Goal: Transaction & Acquisition: Purchase product/service

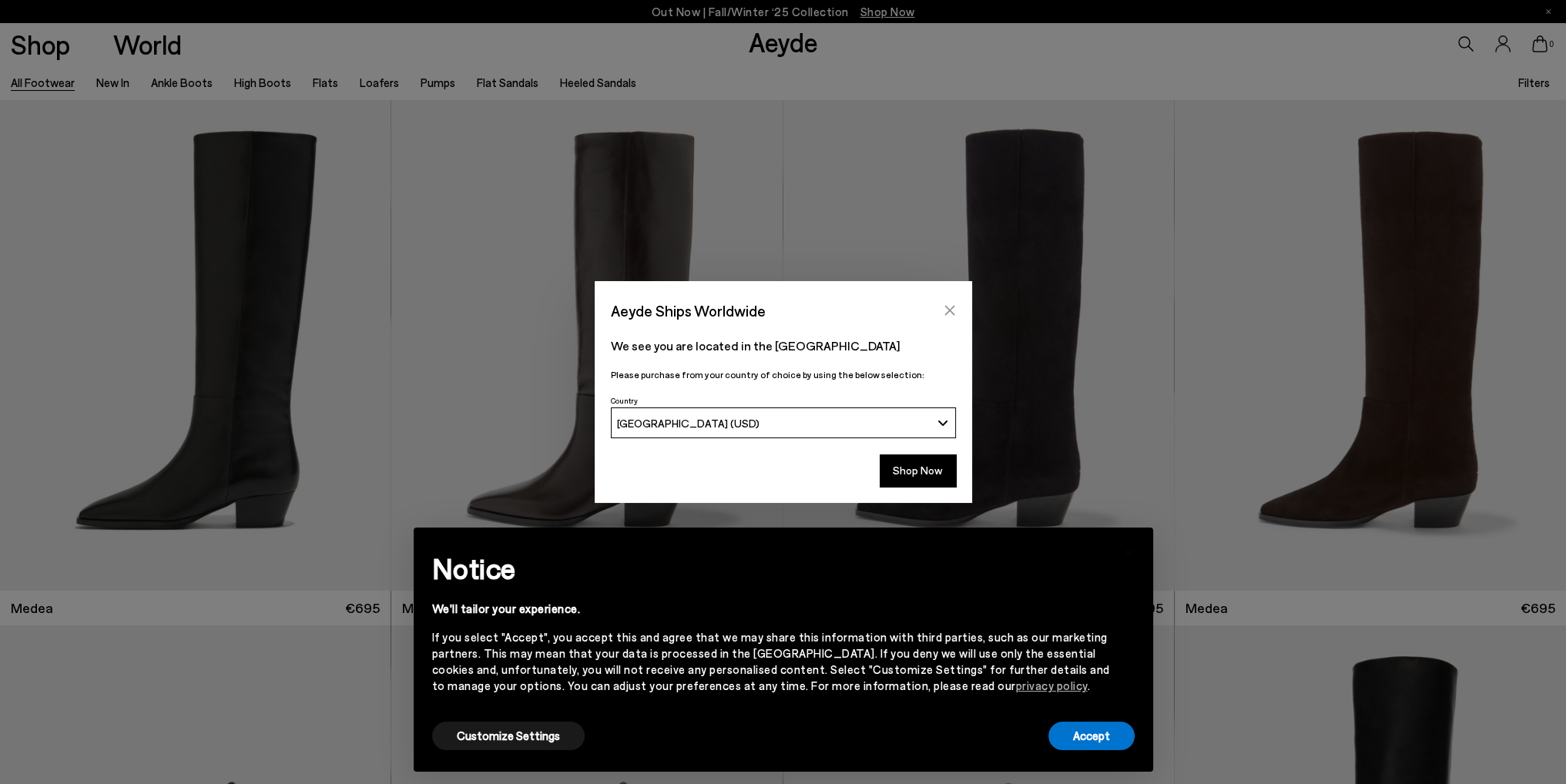
click at [949, 315] on icon "Close" at bounding box center [950, 310] width 13 height 13
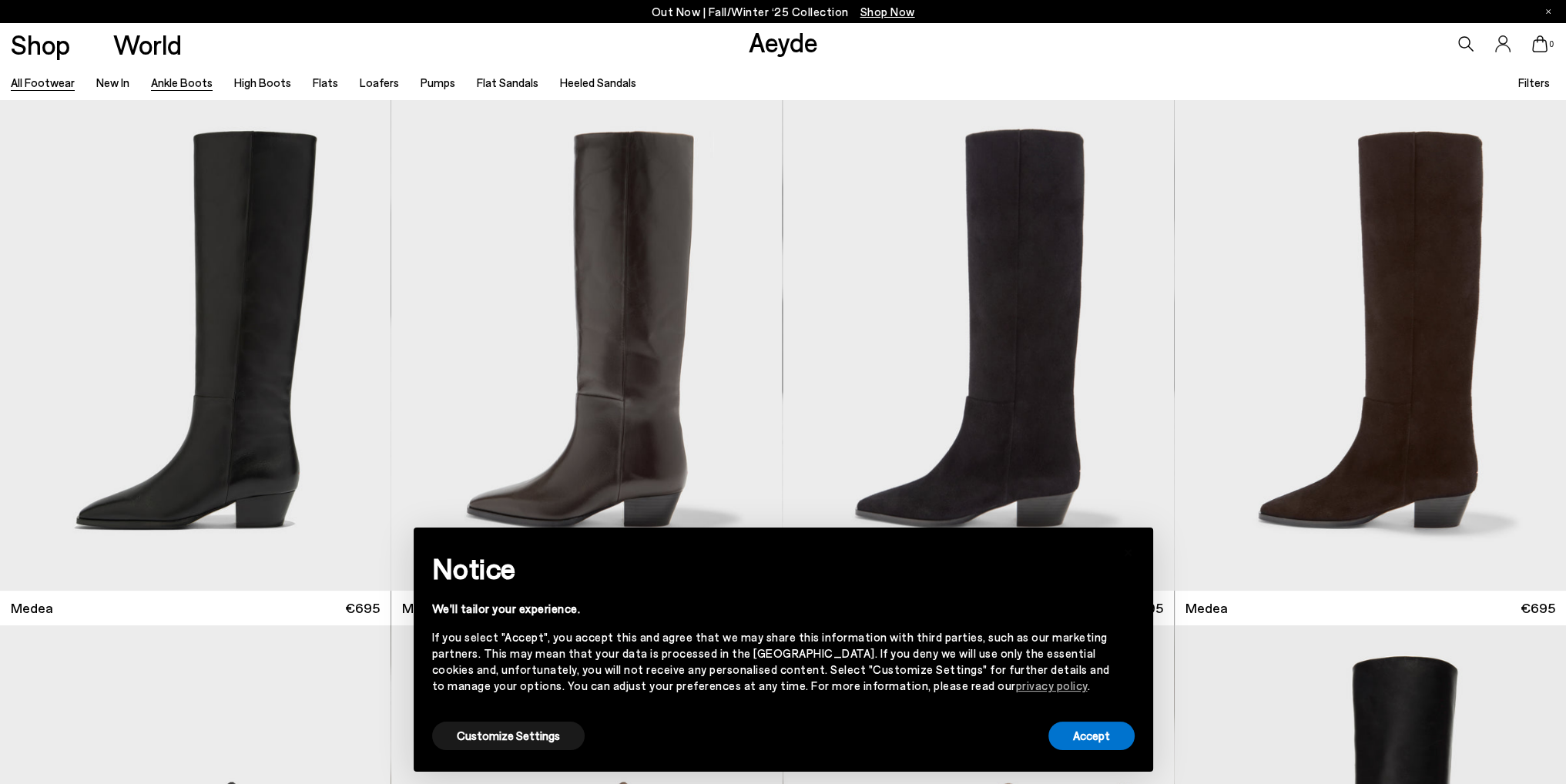
click at [180, 86] on link "Ankle Boots" at bounding box center [182, 81] width 62 height 14
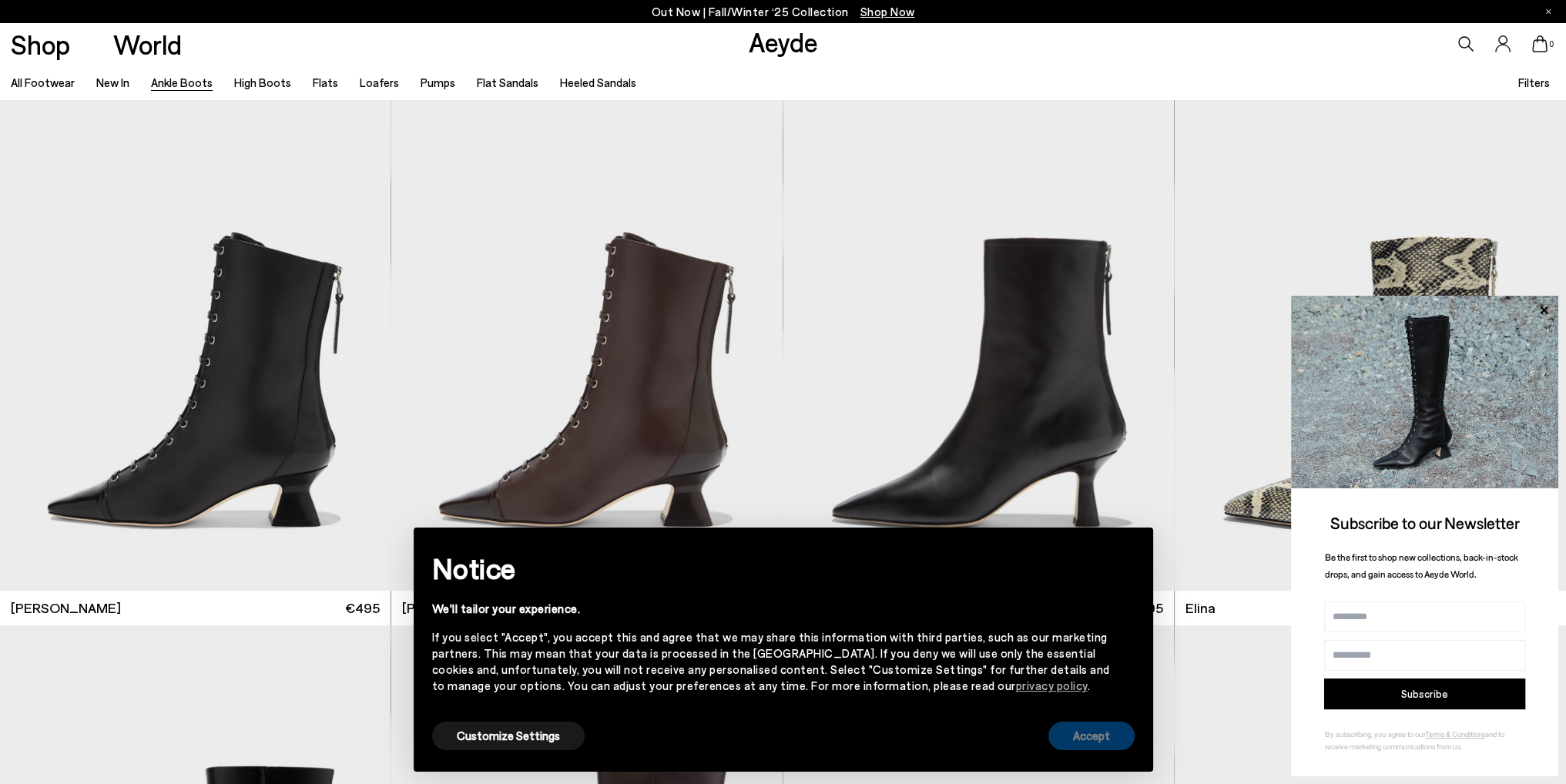
click at [1092, 742] on button "Accept" at bounding box center [1091, 736] width 86 height 29
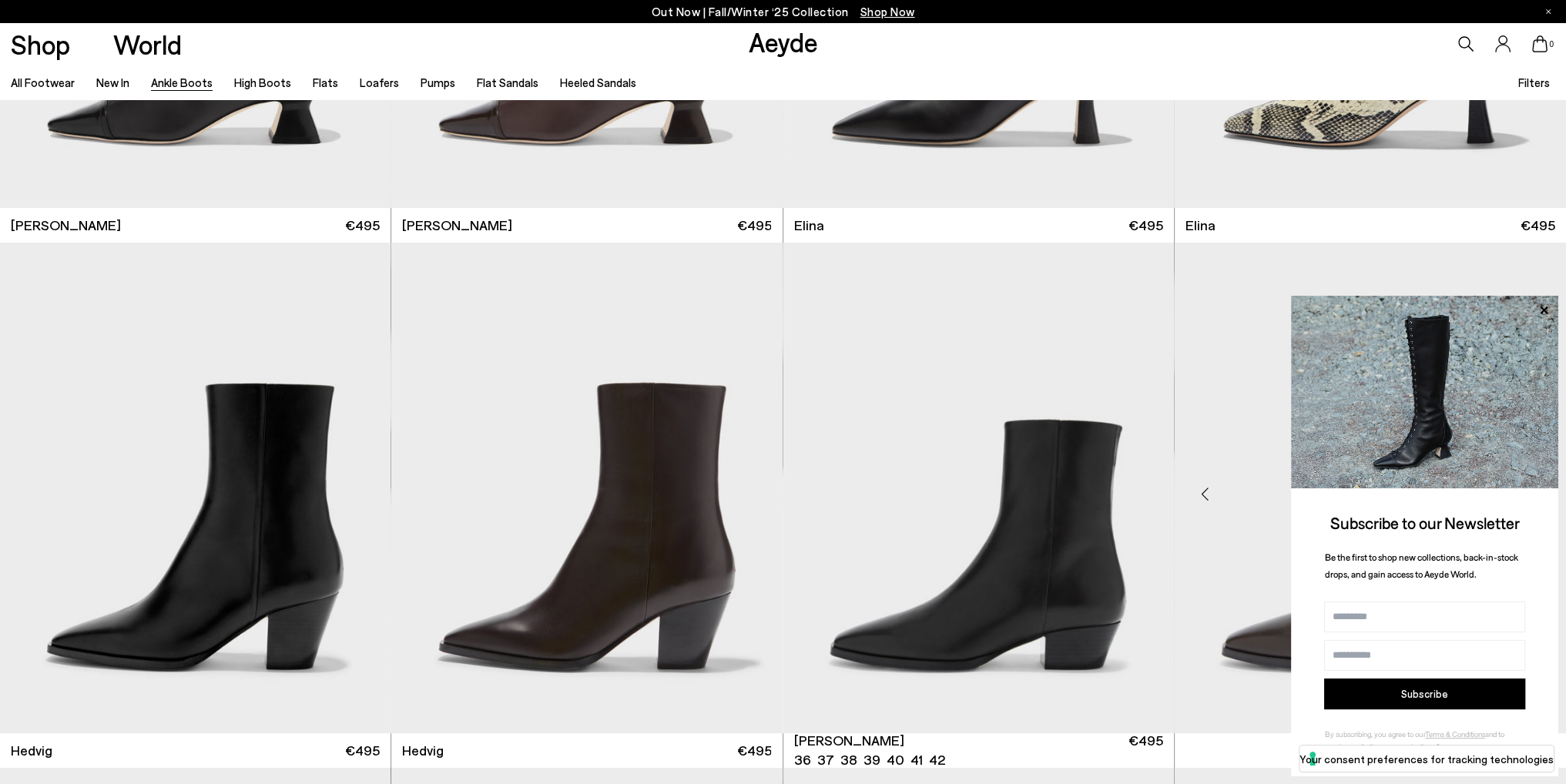
scroll to position [385, 0]
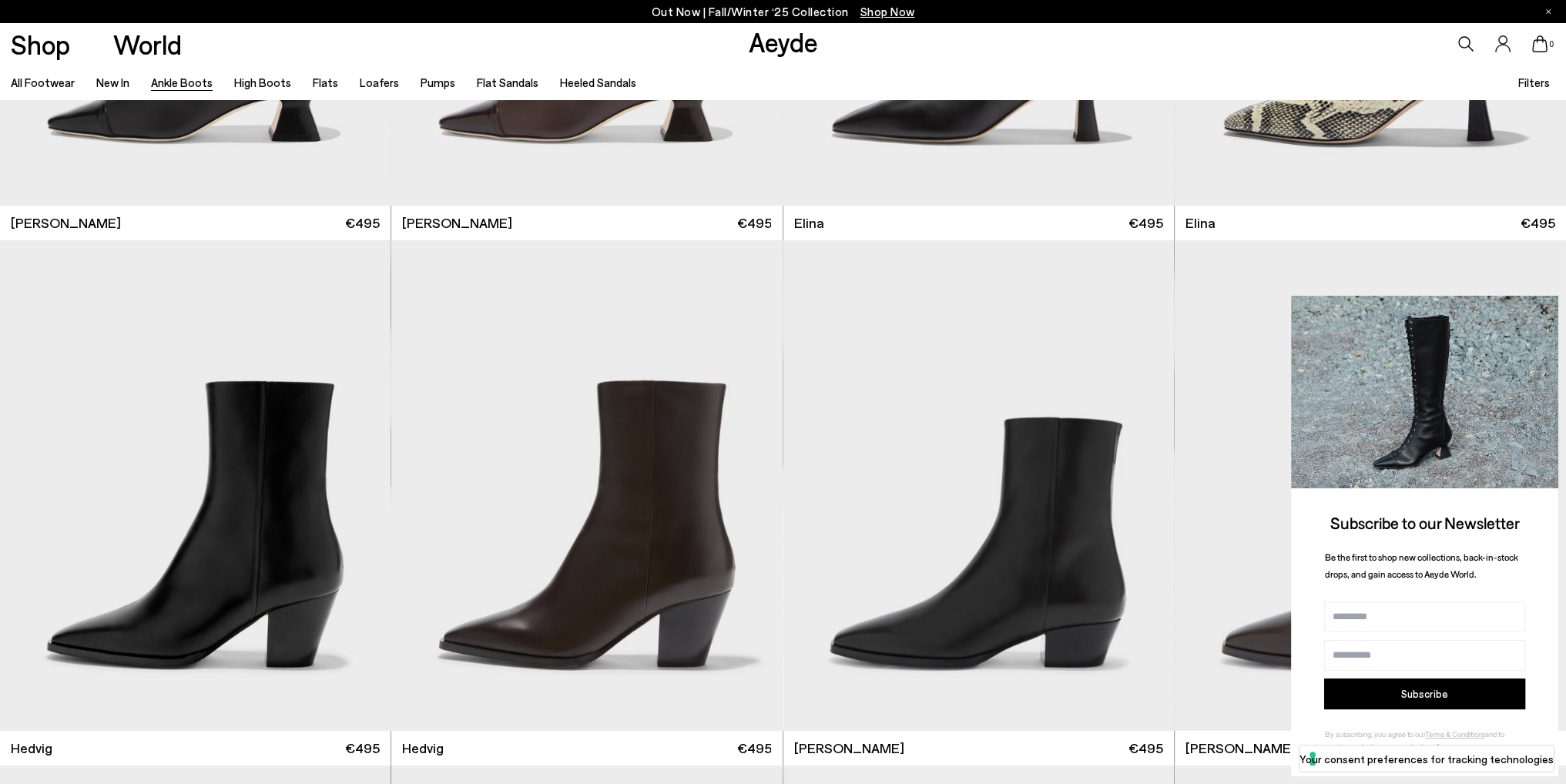
click at [1543, 308] on icon at bounding box center [1543, 309] width 8 height 8
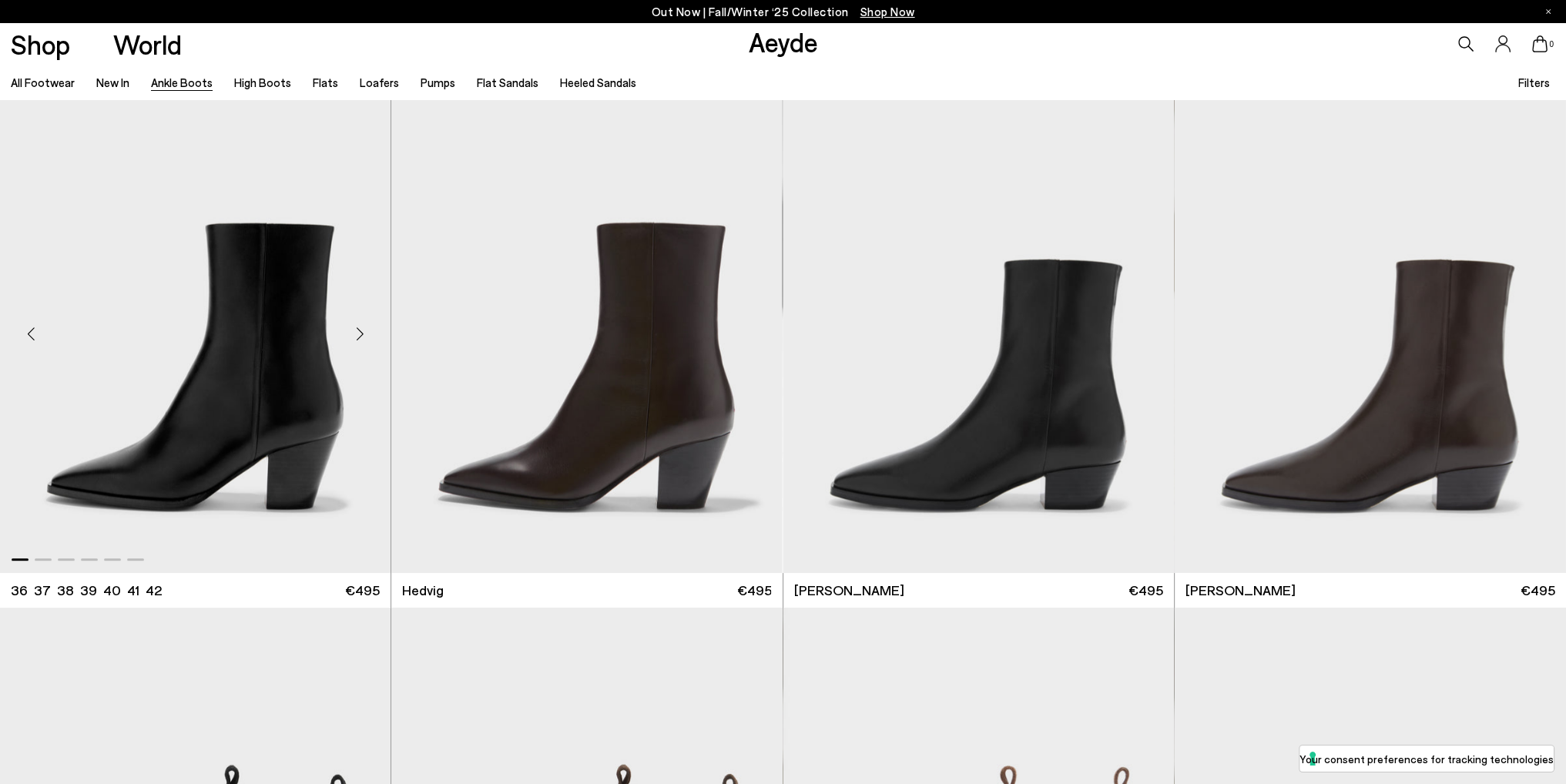
scroll to position [539, 0]
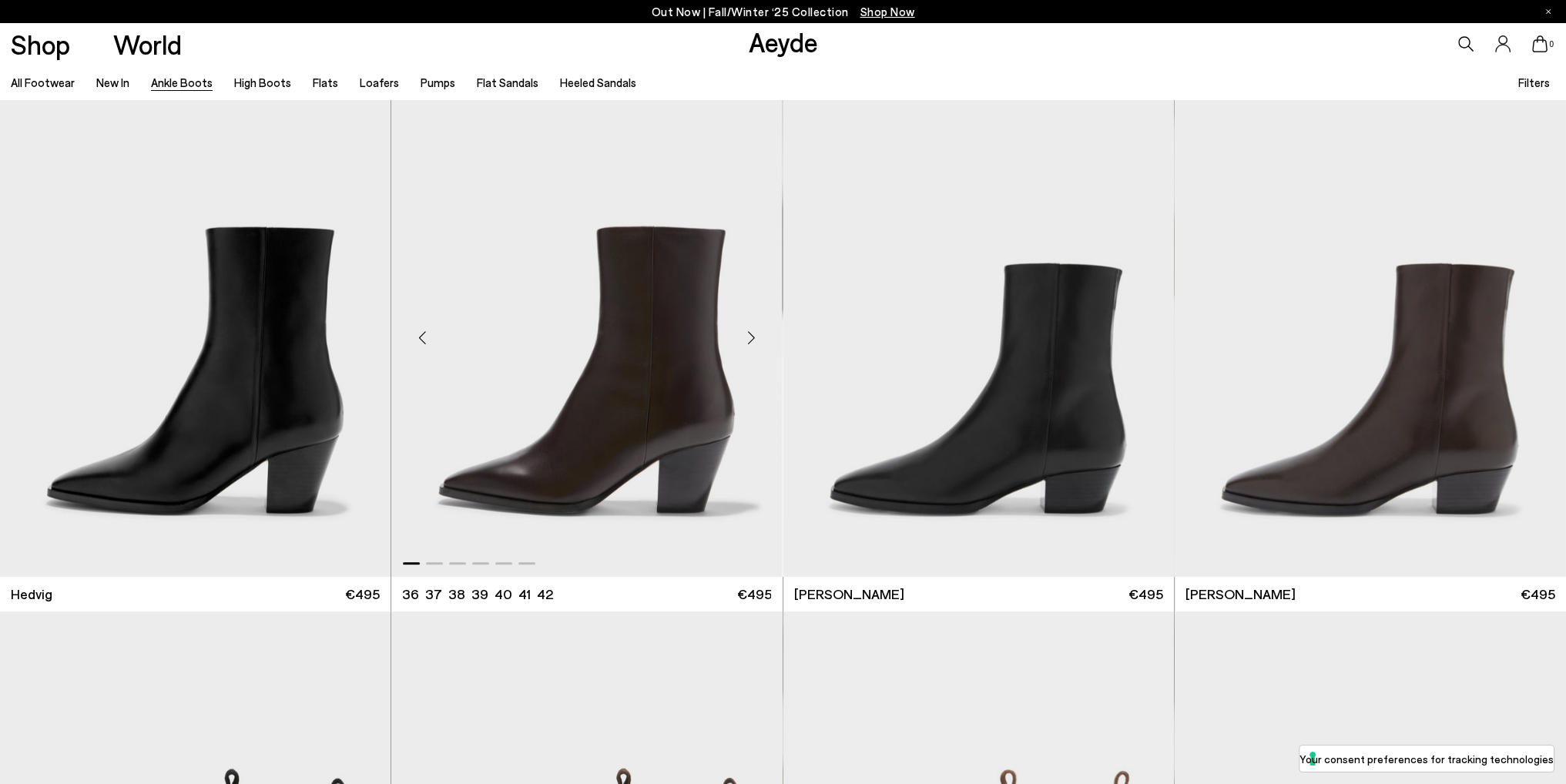
click at [752, 335] on div "Next slide" at bounding box center [752, 336] width 46 height 46
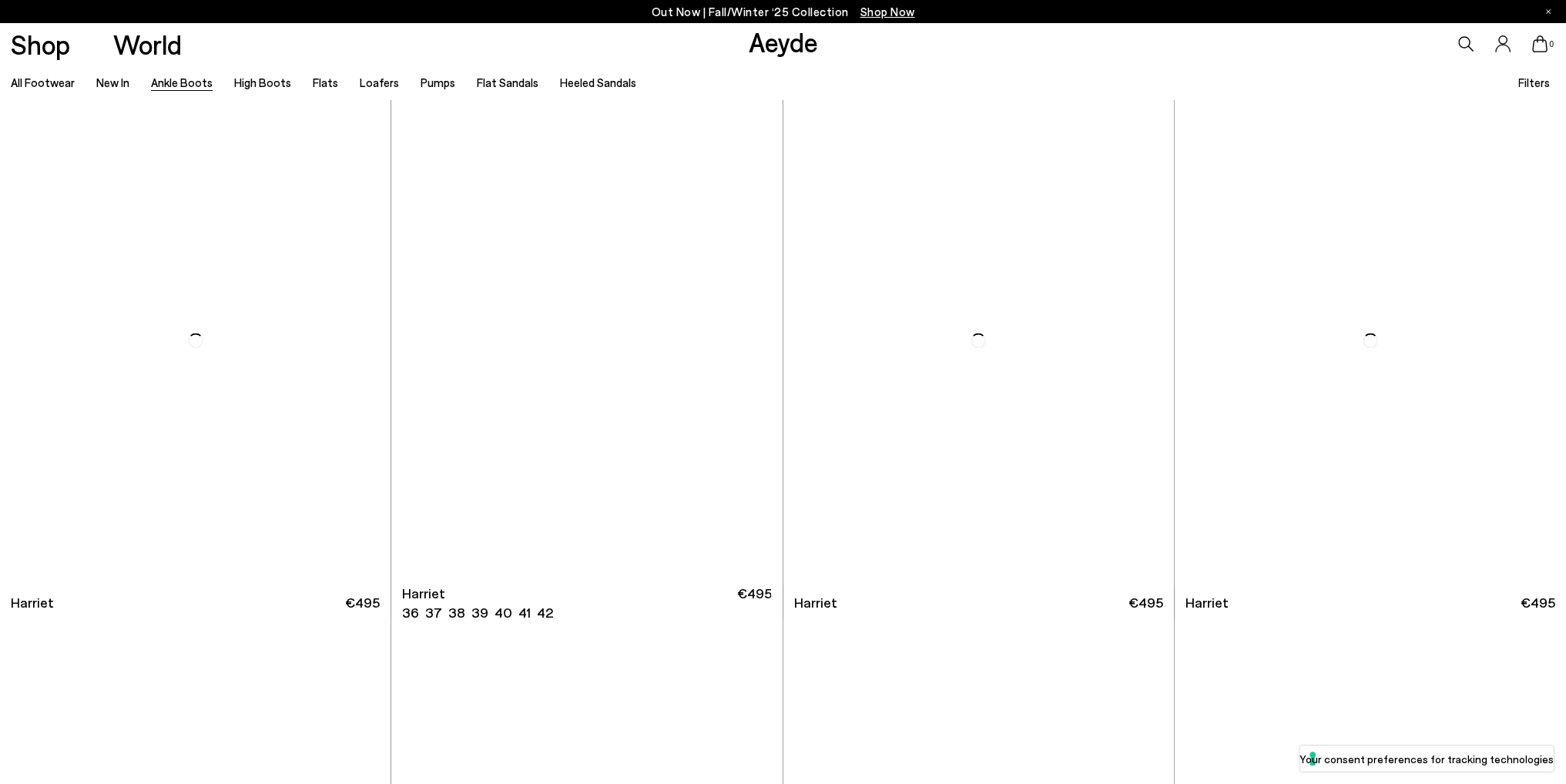
scroll to position [3696, 0]
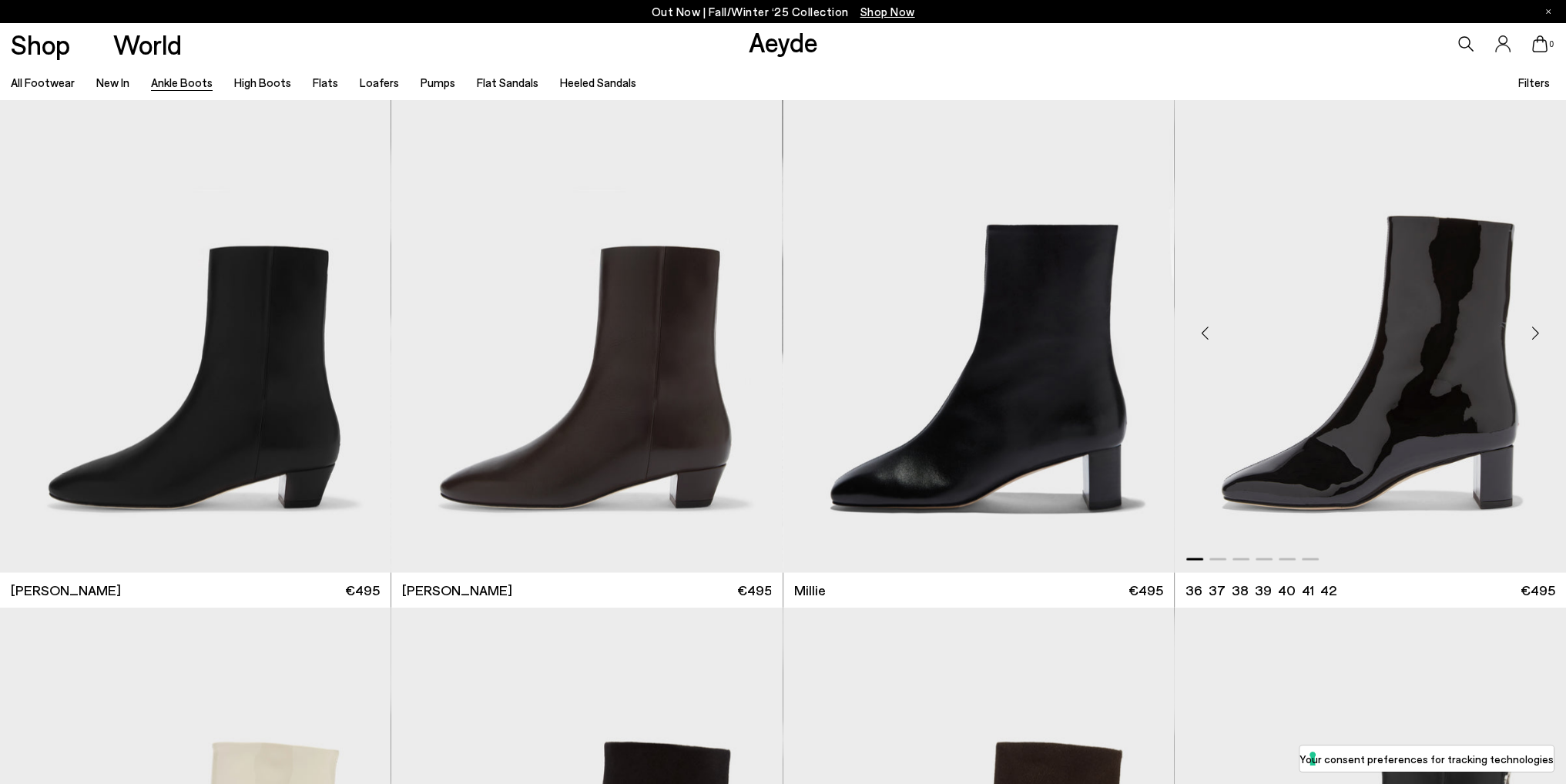
click at [1533, 335] on div "Next slide" at bounding box center [1535, 332] width 46 height 46
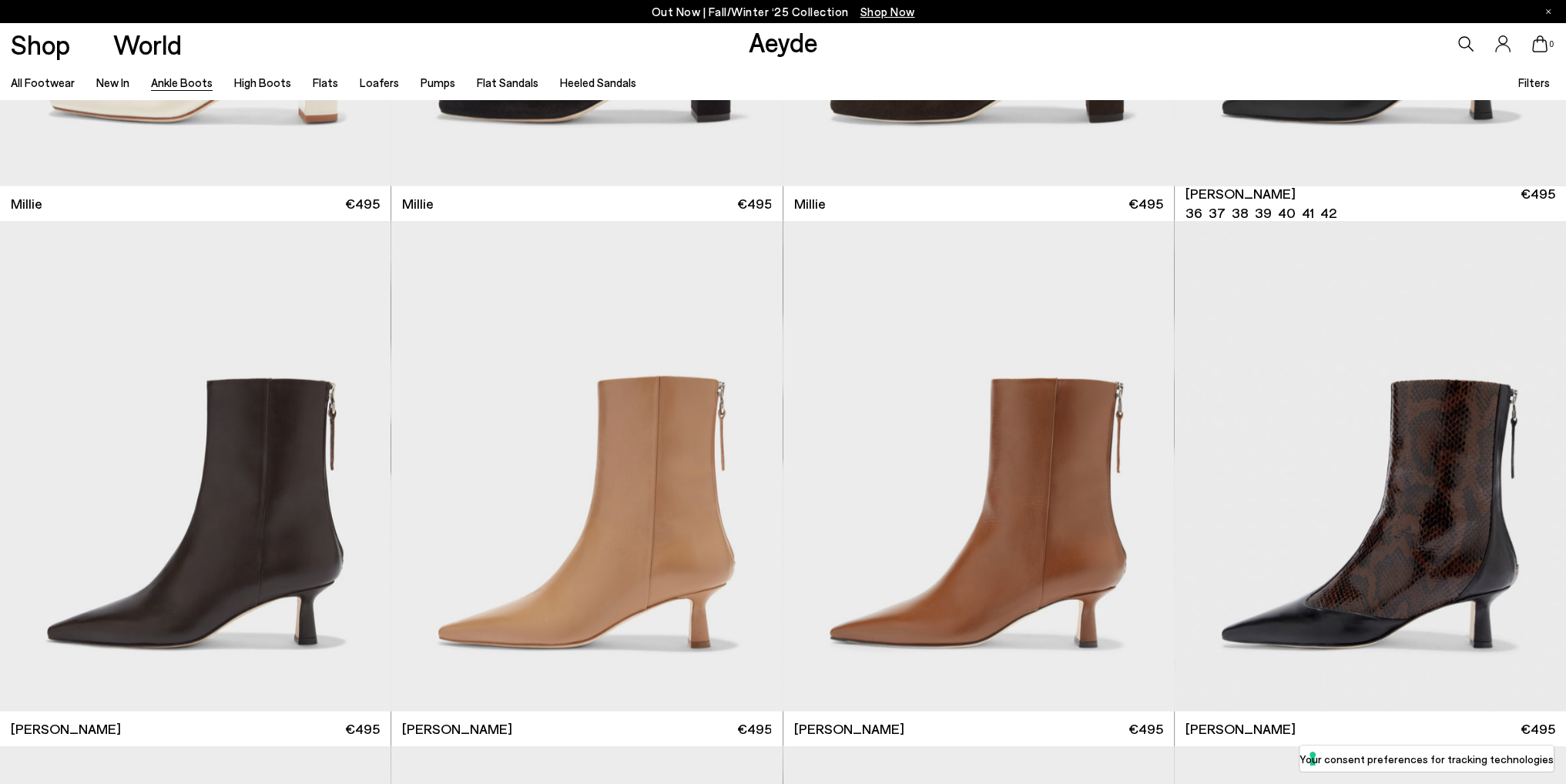
scroll to position [4774, 0]
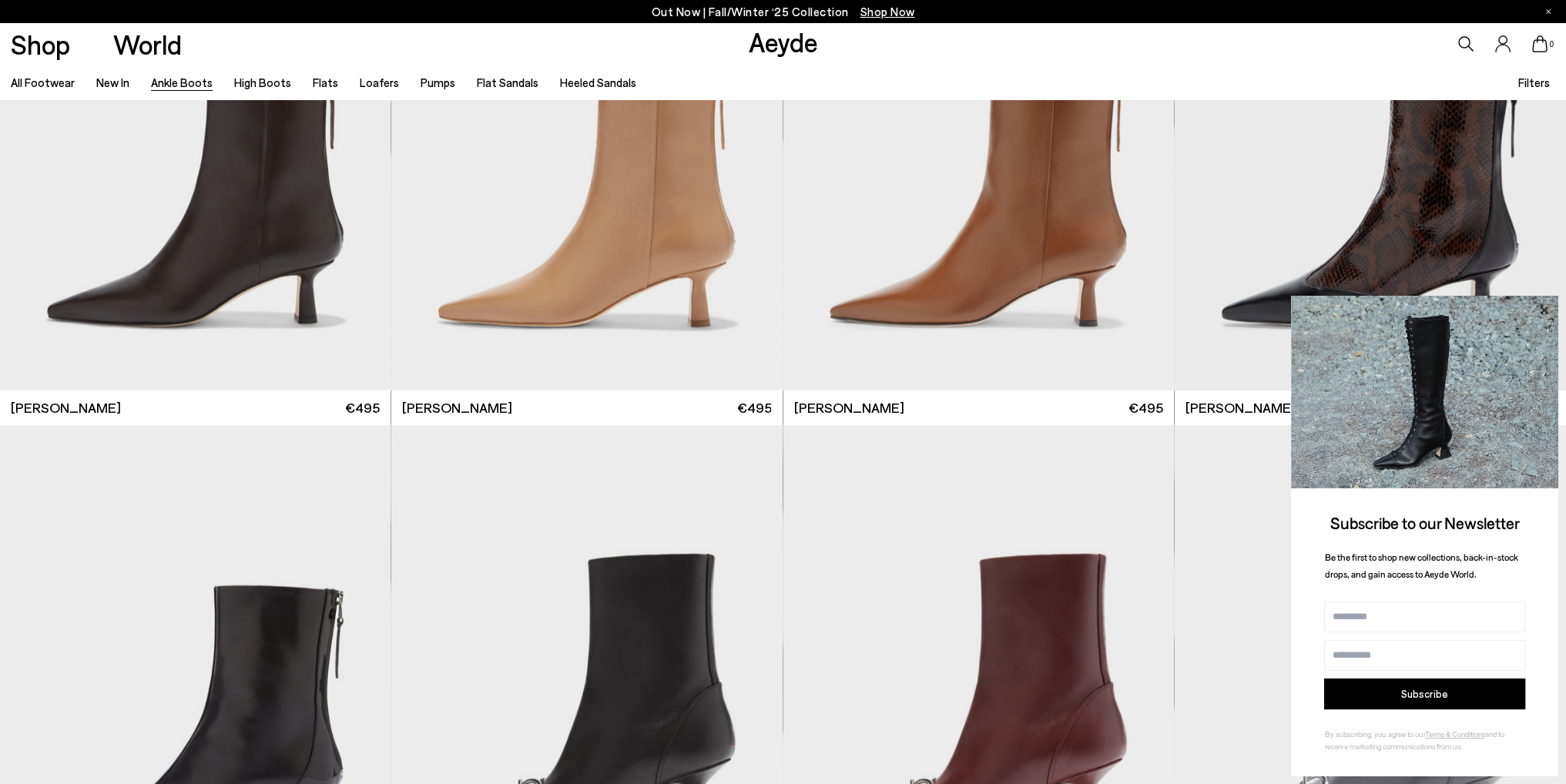
click at [1541, 312] on icon at bounding box center [1543, 309] width 8 height 8
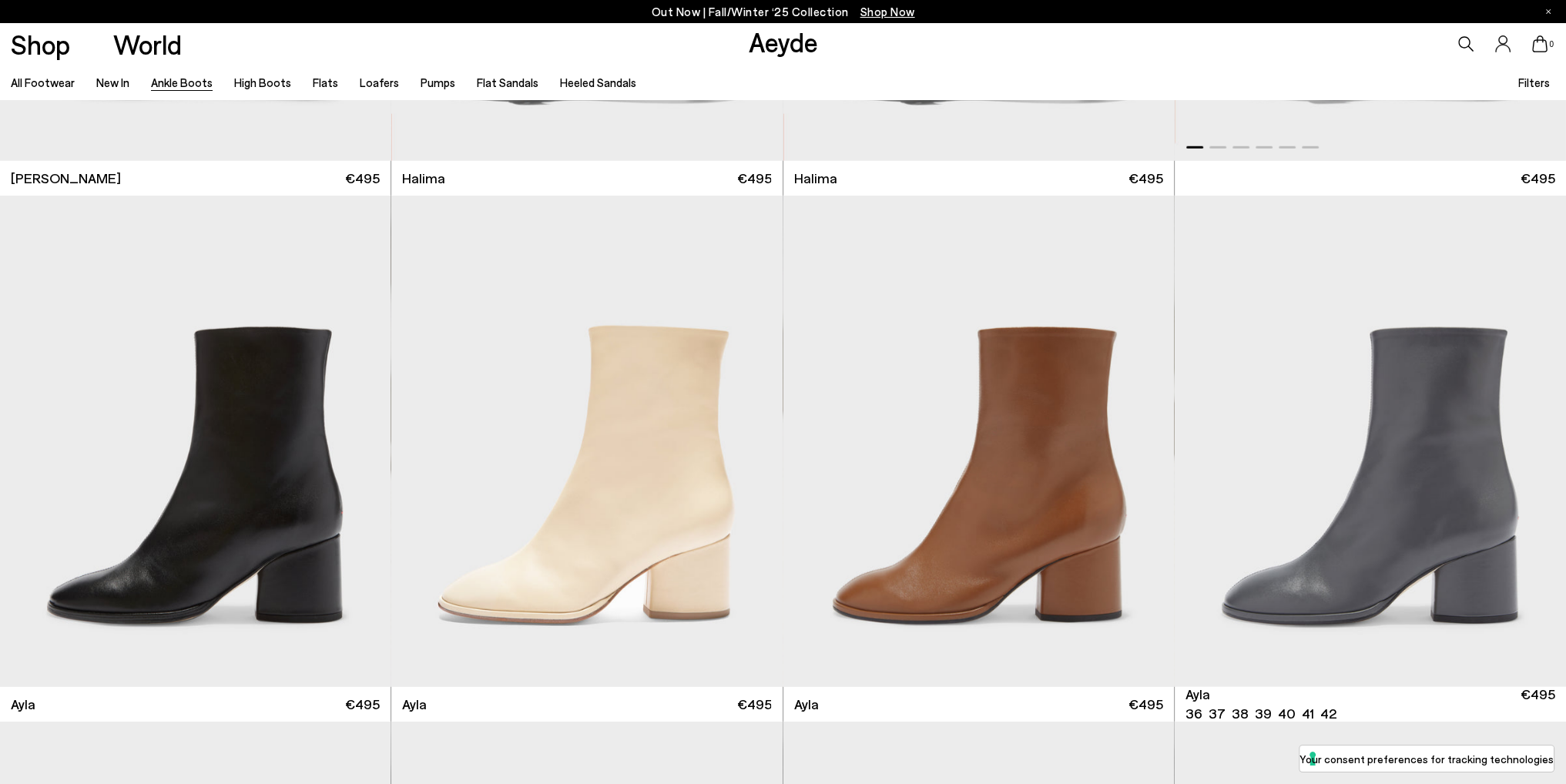
scroll to position [5775, 0]
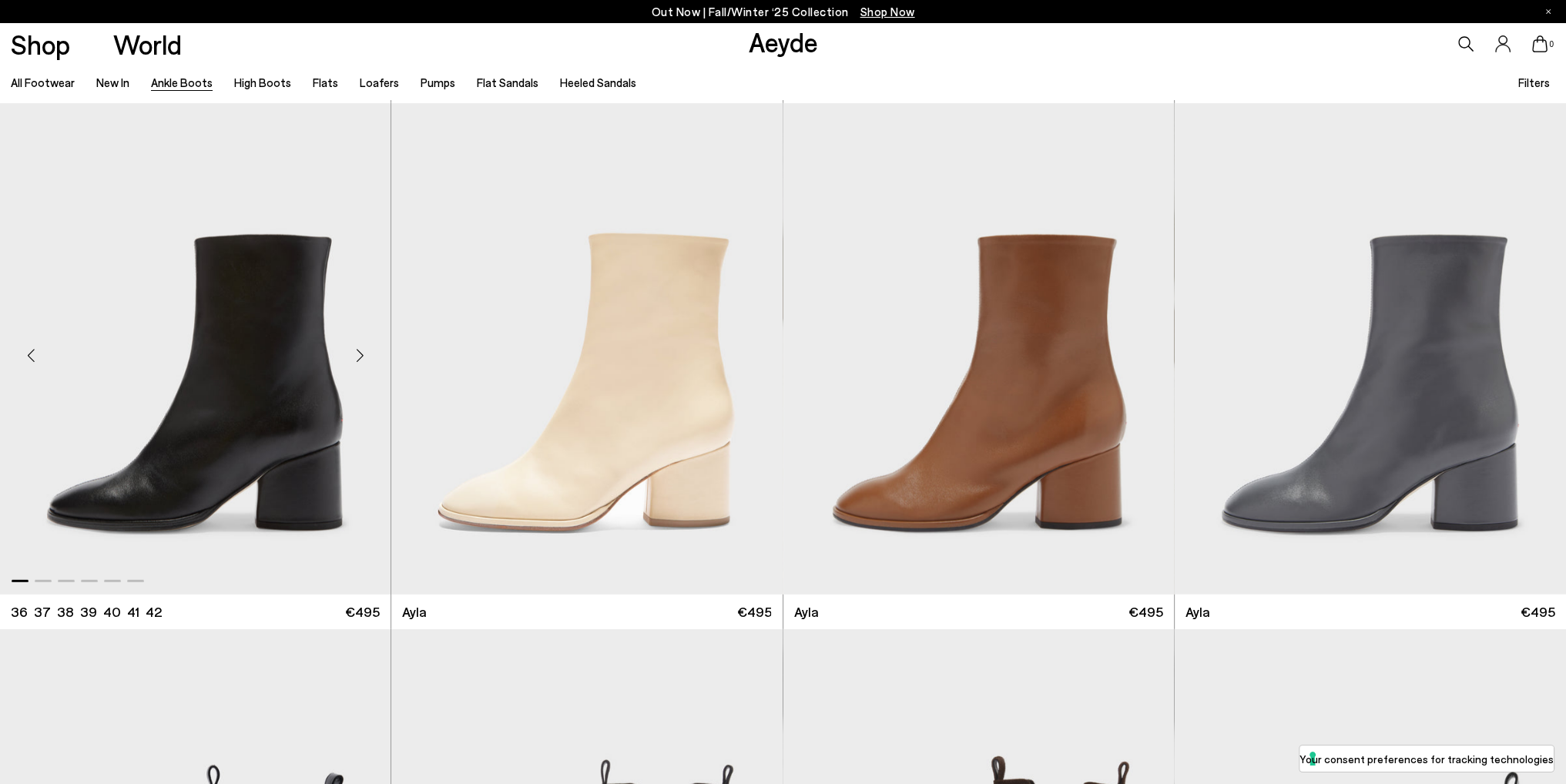
click at [361, 345] on div "Next slide" at bounding box center [359, 354] width 46 height 46
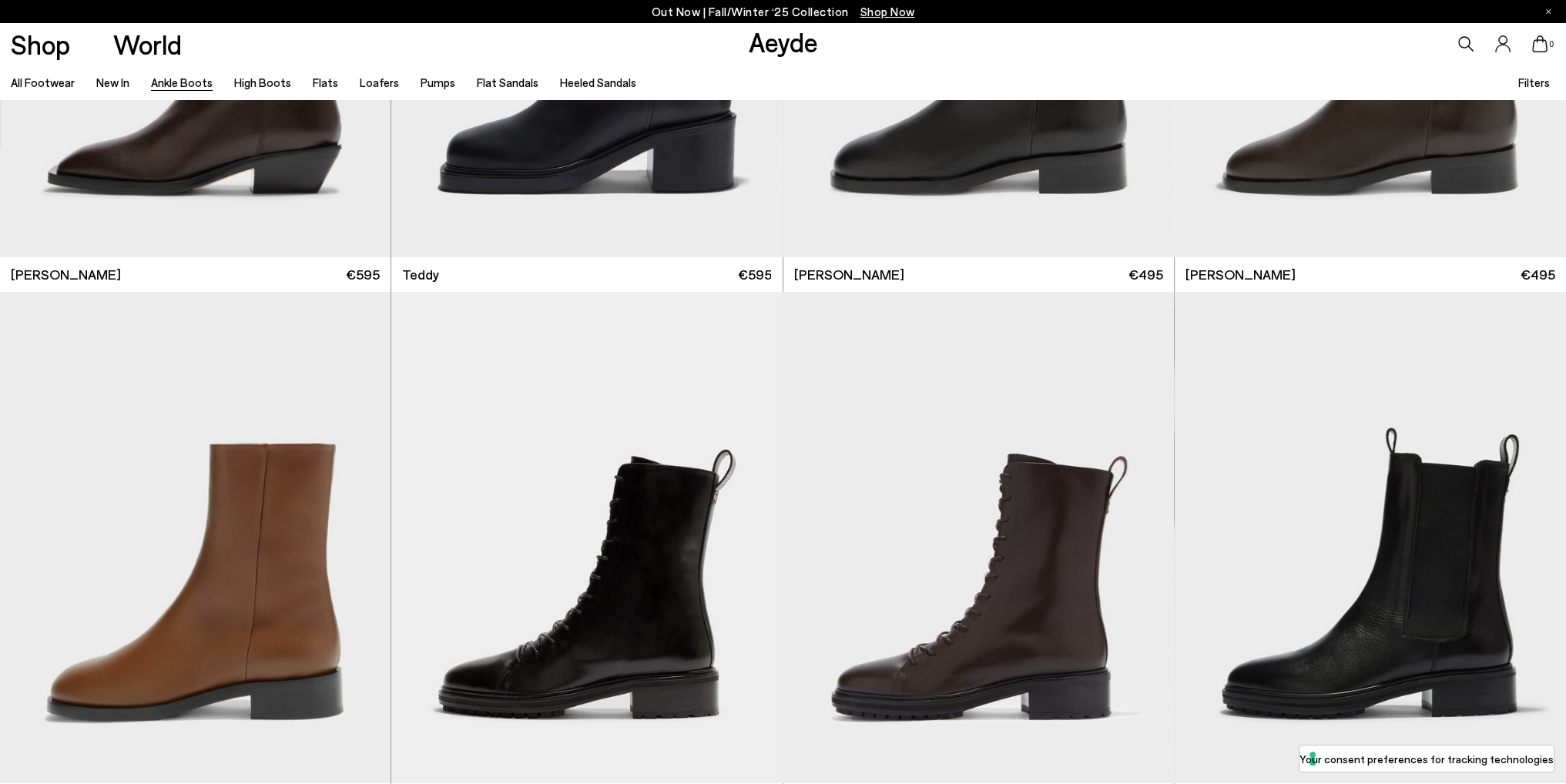
scroll to position [7392, 0]
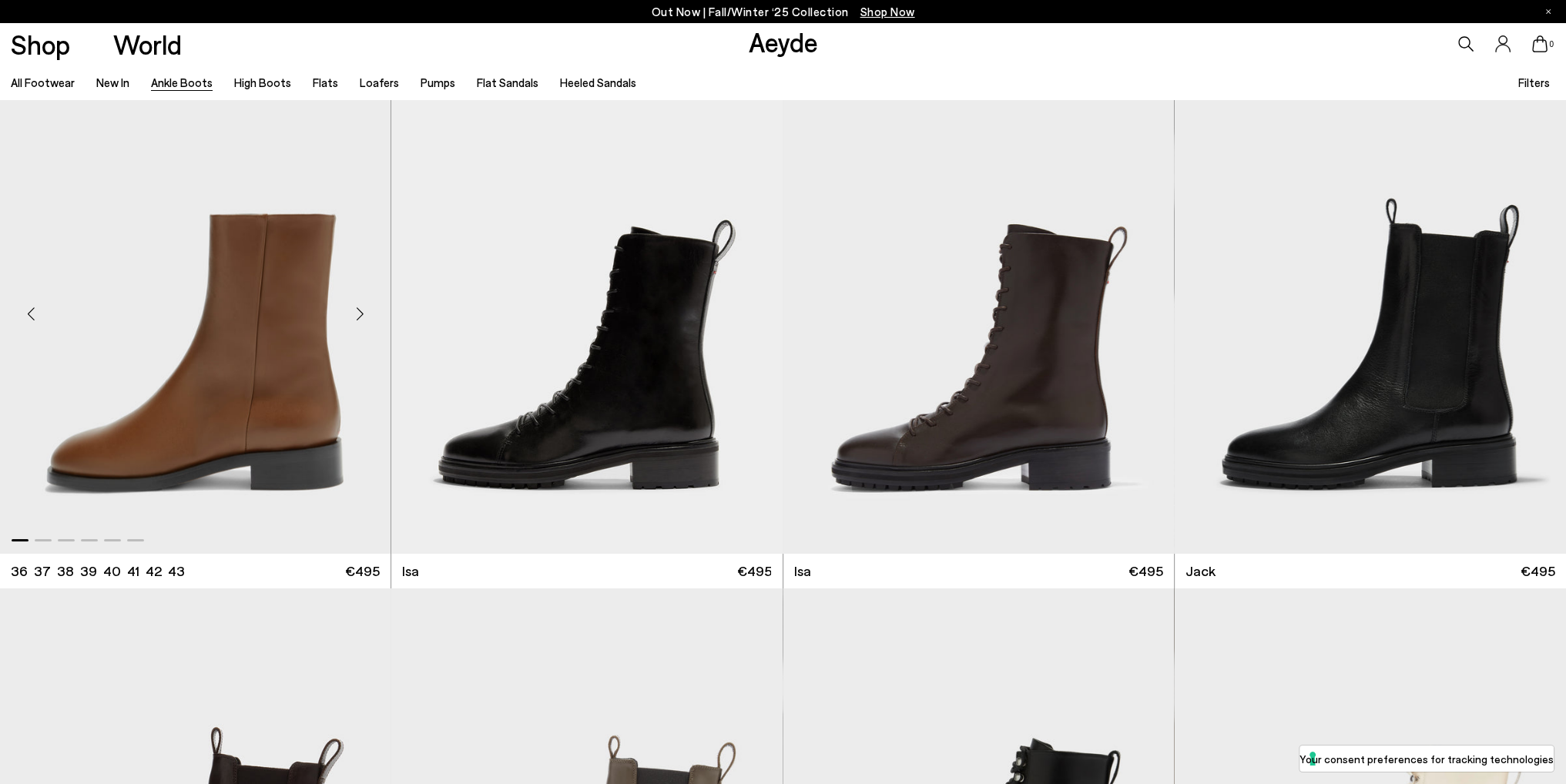
click at [364, 309] on div "Next slide" at bounding box center [359, 314] width 46 height 46
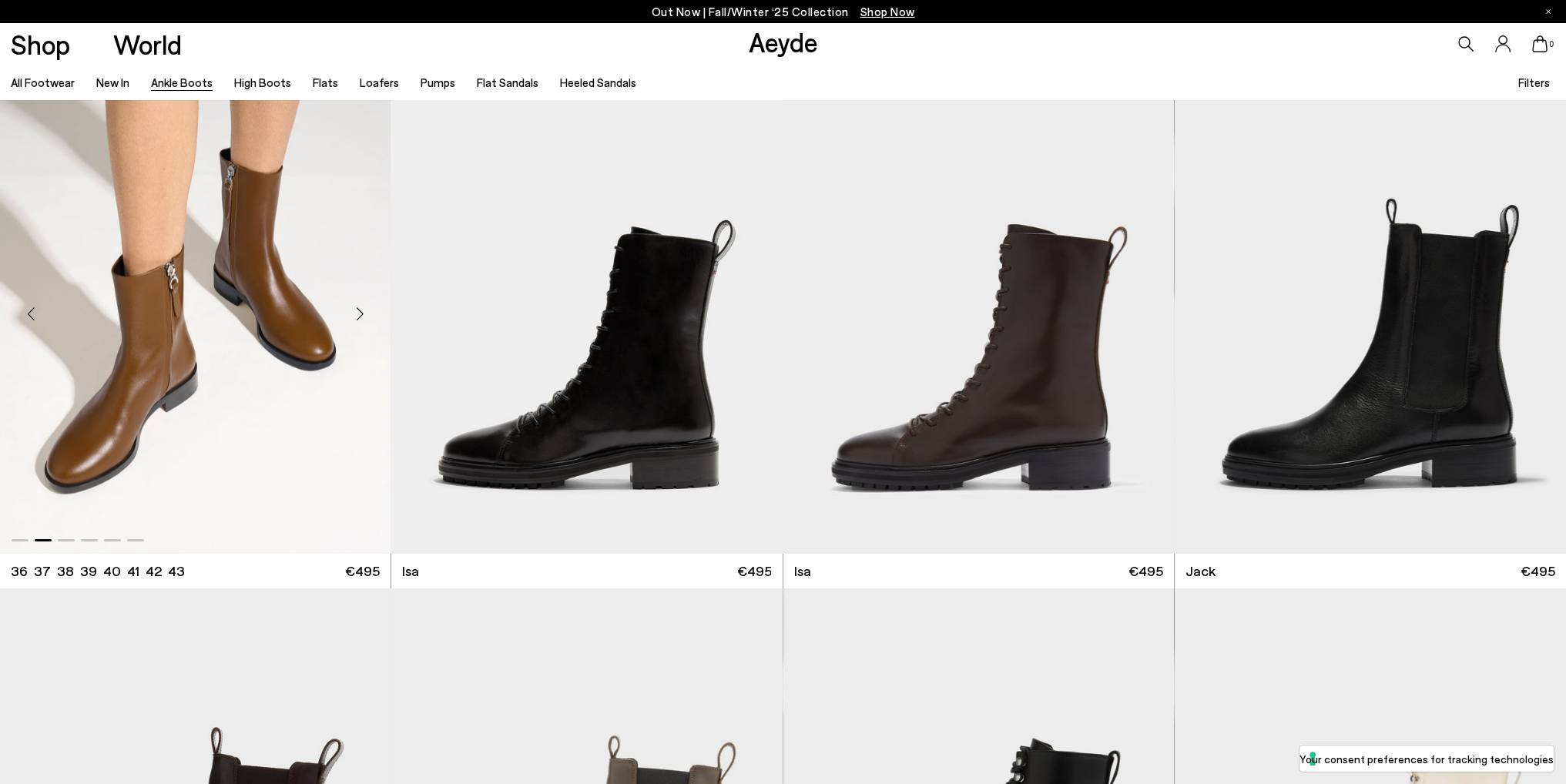
click at [362, 308] on div "Next slide" at bounding box center [359, 314] width 46 height 46
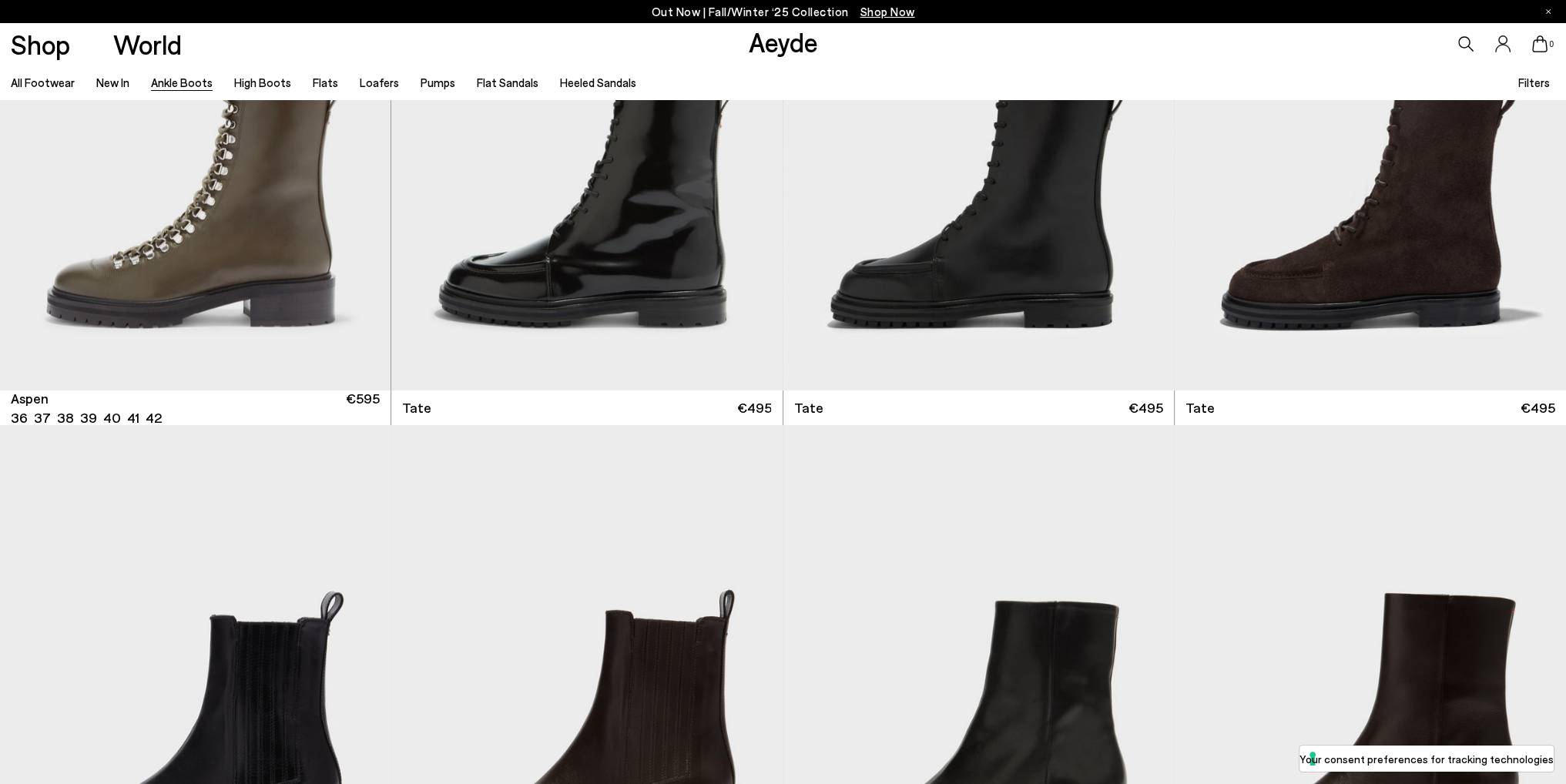
scroll to position [8778, 0]
